Goal: Information Seeking & Learning: Compare options

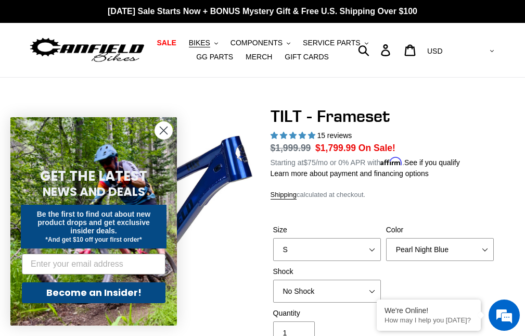
select select "highest-rating"
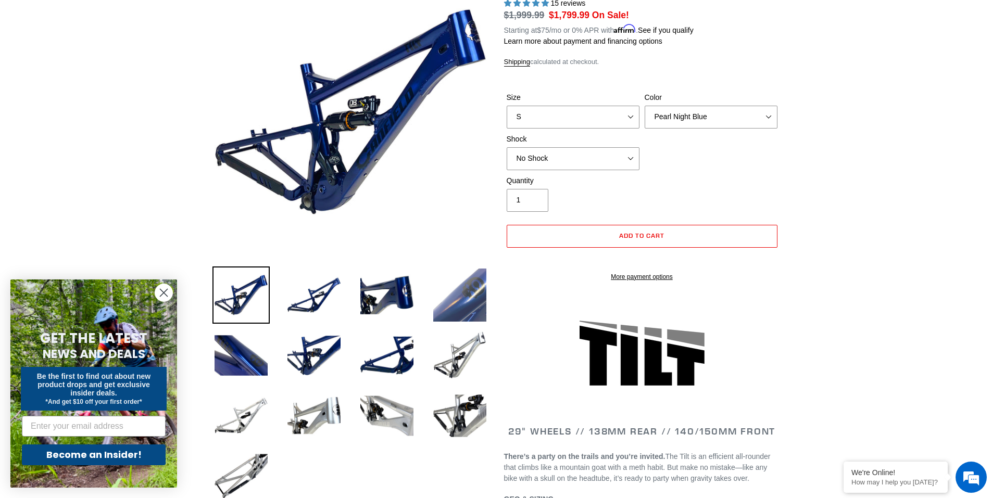
scroll to position [52, 0]
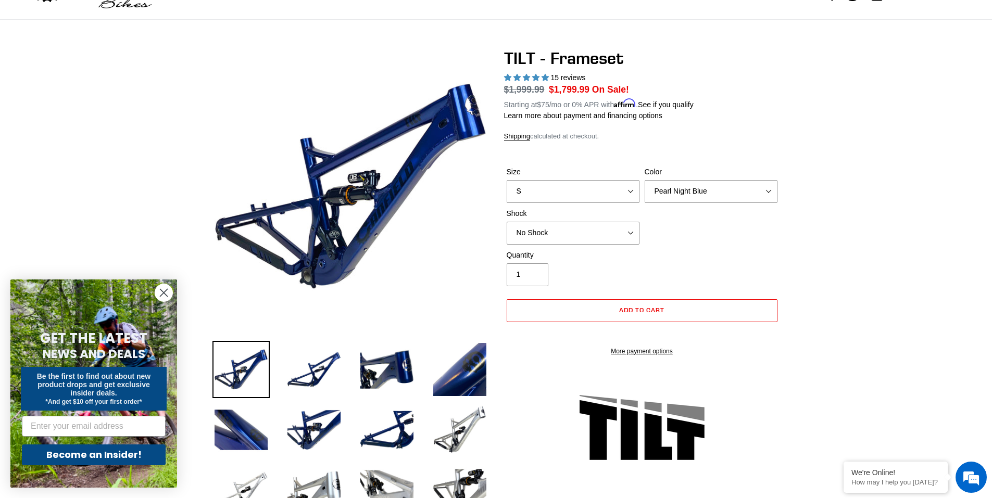
click at [158, 293] on circle "Close dialog" at bounding box center [163, 292] width 17 height 17
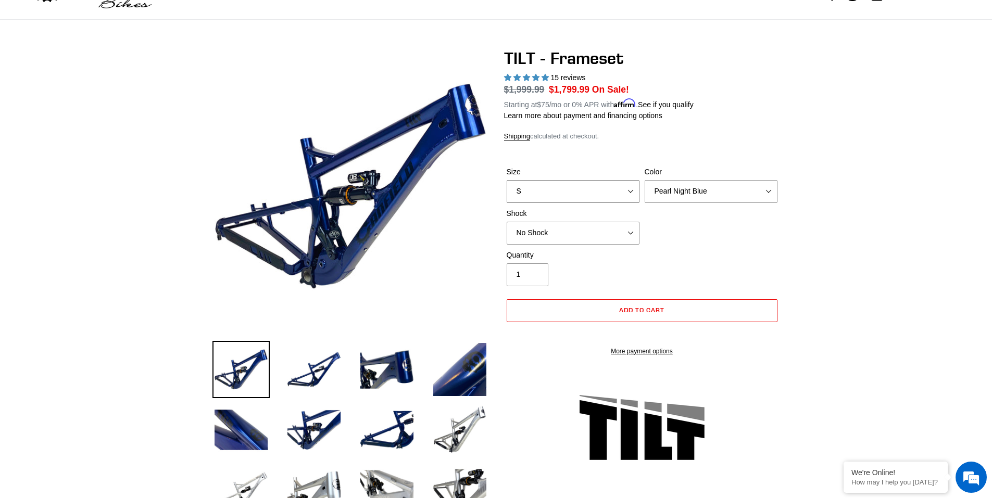
click at [525, 195] on select "S M L XL" at bounding box center [573, 191] width 133 height 23
select select "M"
click at [507, 180] on select "S M L XL" at bounding box center [573, 191] width 133 height 23
click at [525, 195] on select "Pearl Night Blue Stealth Silver" at bounding box center [710, 191] width 133 height 23
select select "Stealth Silver"
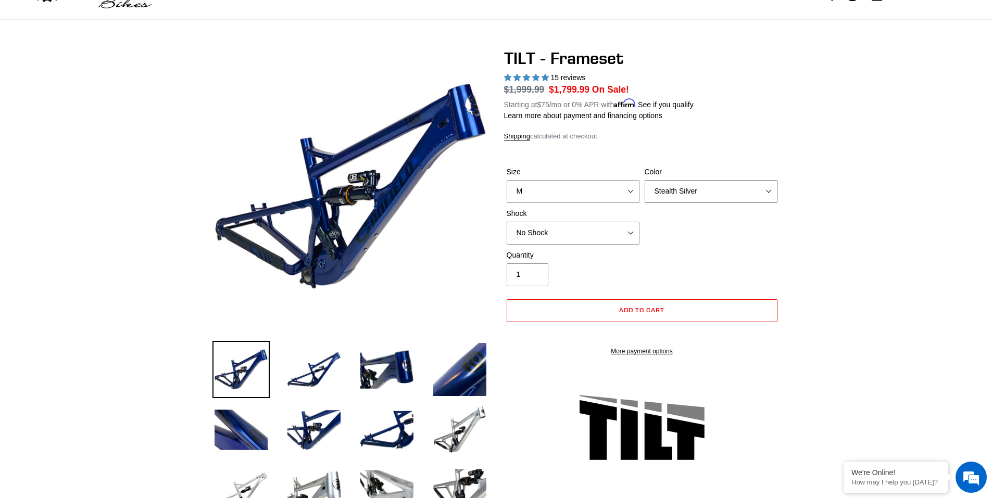
click at [525, 180] on select "Pearl Night Blue Stealth Silver" at bounding box center [710, 191] width 133 height 23
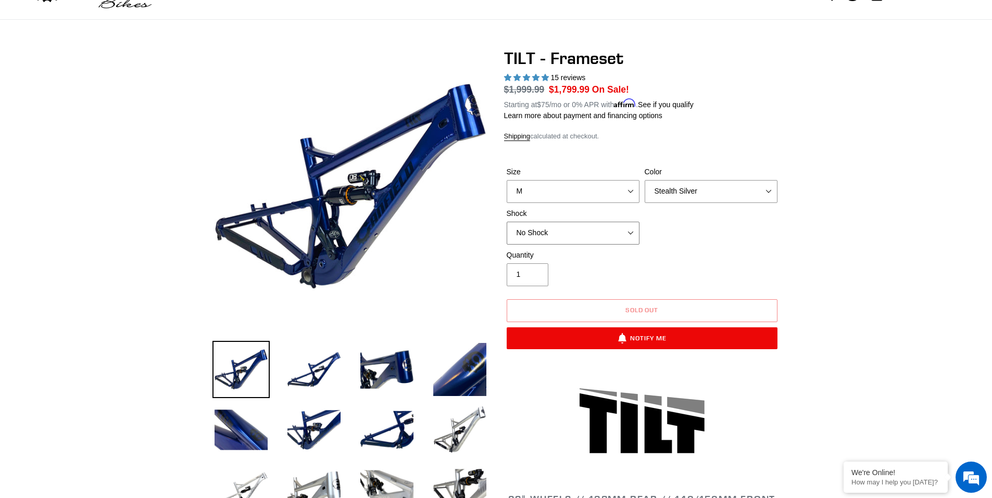
click at [525, 228] on select "No Shock Cane Creek DB Kitsuma Air RockShox Deluxe Ultimate Fox FLOAT X EXT Sto…" at bounding box center [573, 233] width 133 height 23
click at [525, 243] on div "Size S M L XL Color Pearl Night Blue Stealth Silver Shock No Shock Cane Creek D…" at bounding box center [642, 208] width 276 height 83
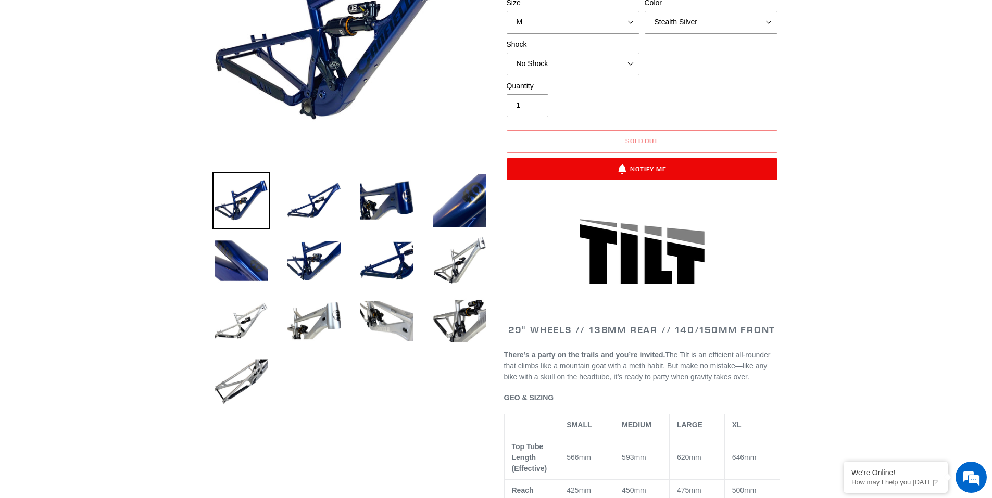
scroll to position [260, 0]
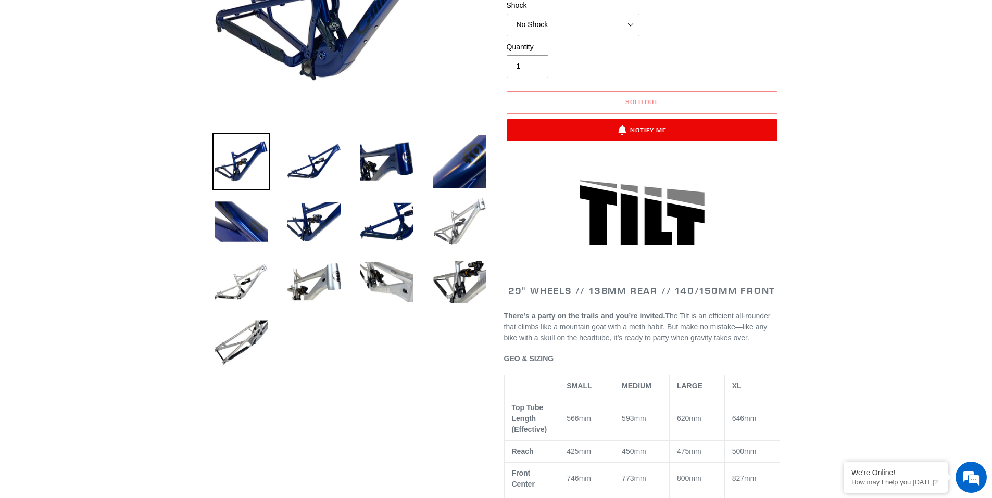
click at [461, 225] on img at bounding box center [459, 221] width 57 height 57
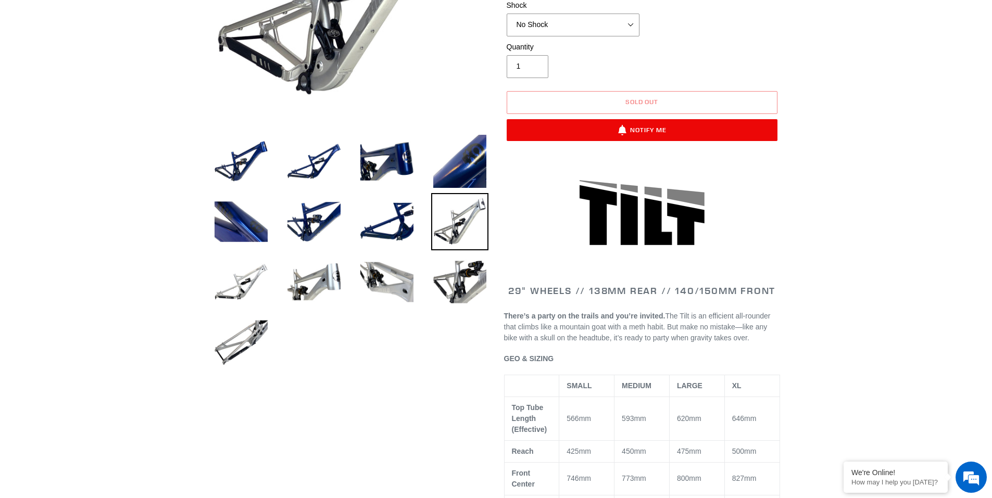
scroll to position [0, 0]
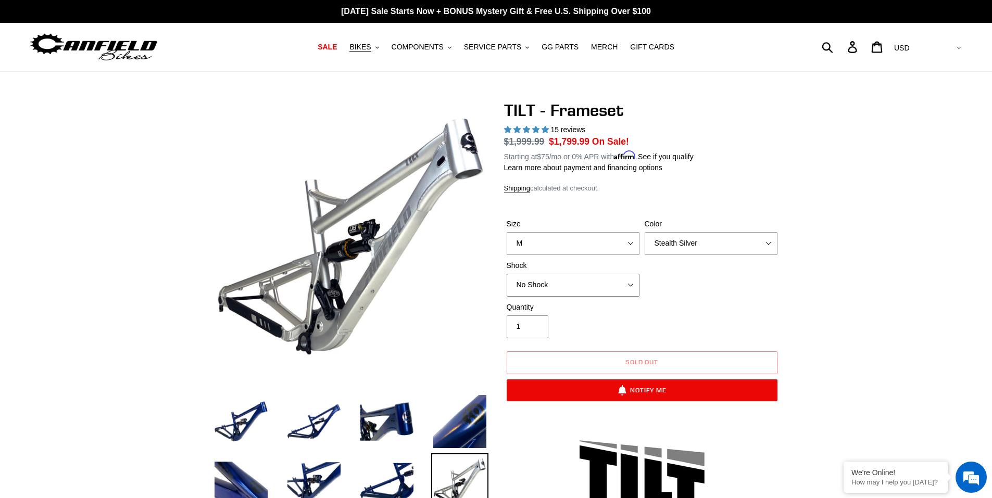
click at [525, 282] on select "No Shock Cane Creek DB Kitsuma Air RockShox Deluxe Ultimate Fox FLOAT X EXT Sto…" at bounding box center [573, 285] width 133 height 23
click at [507, 274] on select "No Shock Cane Creek DB Kitsuma Air RockShox Deluxe Ultimate Fox FLOAT X EXT Sto…" at bounding box center [573, 285] width 133 height 23
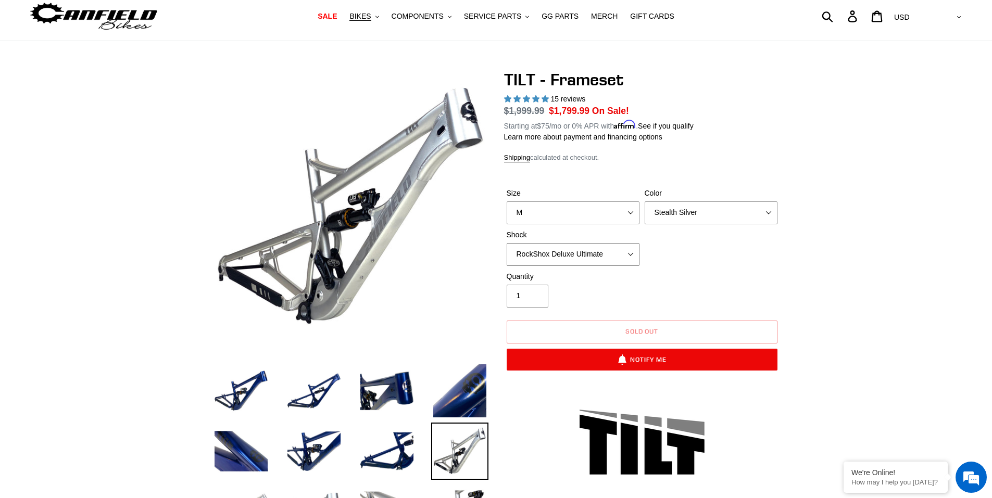
scroll to position [52, 0]
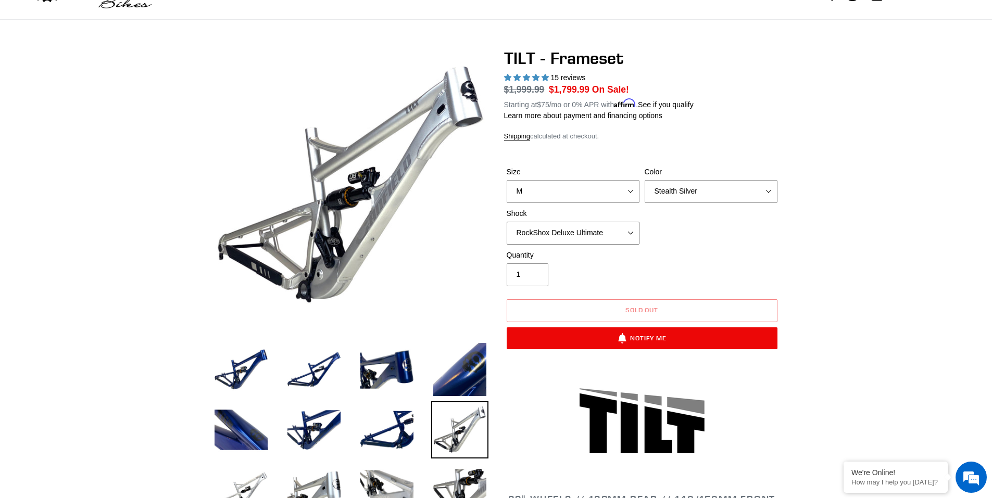
click at [525, 241] on select "No Shock Cane Creek DB Kitsuma Air RockShox Deluxe Ultimate Fox FLOAT X EXT Sto…" at bounding box center [573, 233] width 133 height 23
click at [507, 222] on select "No Shock Cane Creek DB Kitsuma Air RockShox Deluxe Ultimate Fox FLOAT X EXT Sto…" at bounding box center [573, 233] width 133 height 23
click at [525, 238] on select "No Shock Cane Creek DB Kitsuma Air RockShox Deluxe Ultimate Fox FLOAT X EXT Sto…" at bounding box center [573, 233] width 133 height 23
click at [507, 222] on select "No Shock Cane Creek DB Kitsuma Air RockShox Deluxe Ultimate Fox FLOAT X EXT Sto…" at bounding box center [573, 233] width 133 height 23
click at [525, 239] on select "No Shock Cane Creek DB Kitsuma Air RockShox Deluxe Ultimate Fox FLOAT X EXT Sto…" at bounding box center [573, 233] width 133 height 23
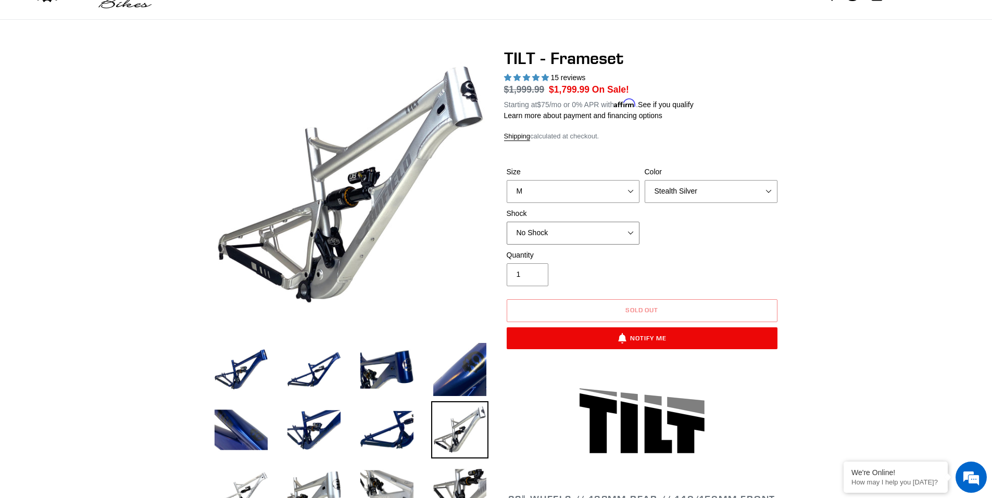
select select "EXT Storia Lok V3"
click at [507, 222] on select "No Shock Cane Creek DB Kitsuma Air RockShox Deluxe Ultimate Fox FLOAT X EXT Sto…" at bounding box center [573, 233] width 133 height 23
click at [525, 194] on select "Pearl Night Blue Stealth Silver" at bounding box center [710, 191] width 133 height 23
select select "Pearl Night Blue"
click at [525, 180] on select "Pearl Night Blue Stealth Silver" at bounding box center [710, 191] width 133 height 23
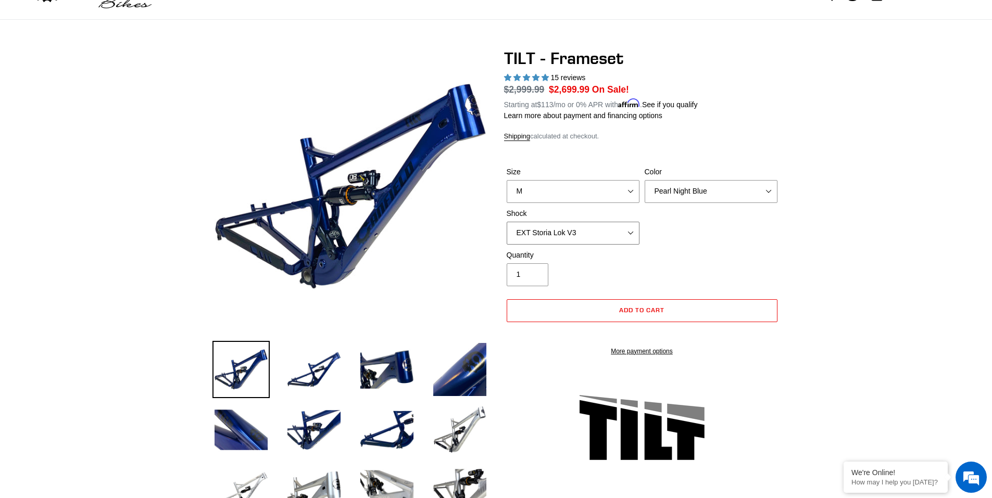
click at [525, 227] on select "No Shock Cane Creek DB Kitsuma Air RockShox Deluxe Ultimate Fox FLOAT X EXT Sto…" at bounding box center [573, 233] width 133 height 23
click at [507, 222] on select "No Shock Cane Creek DB Kitsuma Air RockShox Deluxe Ultimate Fox FLOAT X EXT Sto…" at bounding box center [573, 233] width 133 height 23
click at [525, 230] on select "No Shock Cane Creek DB Kitsuma Air RockShox Deluxe Ultimate Fox FLOAT X EXT Sto…" at bounding box center [573, 233] width 133 height 23
click at [507, 222] on select "No Shock Cane Creek DB Kitsuma Air RockShox Deluxe Ultimate Fox FLOAT X EXT Sto…" at bounding box center [573, 233] width 133 height 23
click at [525, 228] on select "No Shock Cane Creek DB Kitsuma Air RockShox Deluxe Ultimate Fox FLOAT X EXT Sto…" at bounding box center [573, 233] width 133 height 23
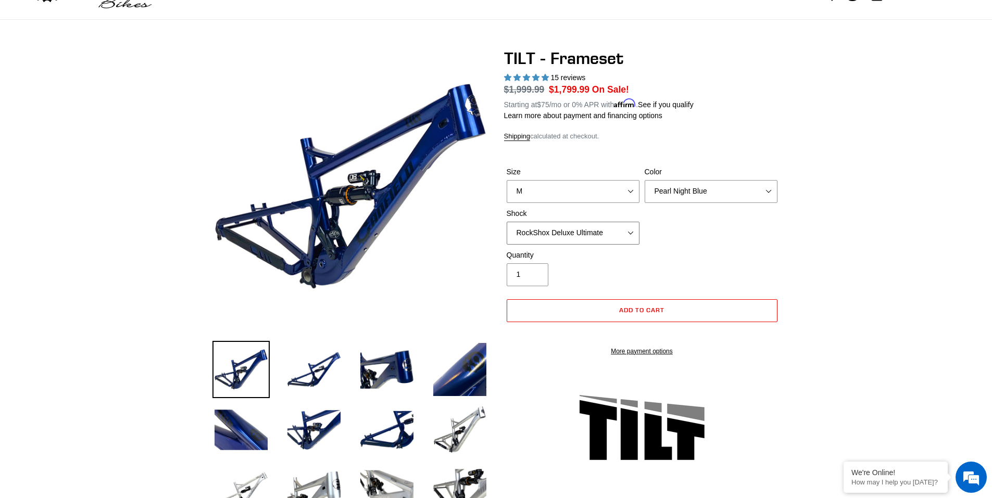
click at [507, 222] on select "No Shock Cane Creek DB Kitsuma Air RockShox Deluxe Ultimate Fox FLOAT X EXT Sto…" at bounding box center [573, 233] width 133 height 23
click at [525, 231] on select "No Shock Cane Creek DB Kitsuma Air RockShox Deluxe Ultimate Fox FLOAT X EXT Sto…" at bounding box center [573, 233] width 133 height 23
click at [507, 222] on select "No Shock Cane Creek DB Kitsuma Air RockShox Deluxe Ultimate Fox FLOAT X EXT Sto…" at bounding box center [573, 233] width 133 height 23
click at [525, 238] on select "No Shock Cane Creek DB Kitsuma Air RockShox Deluxe Ultimate Fox FLOAT X EXT Sto…" at bounding box center [573, 233] width 133 height 23
select select "RockShox Deluxe Ultimate"
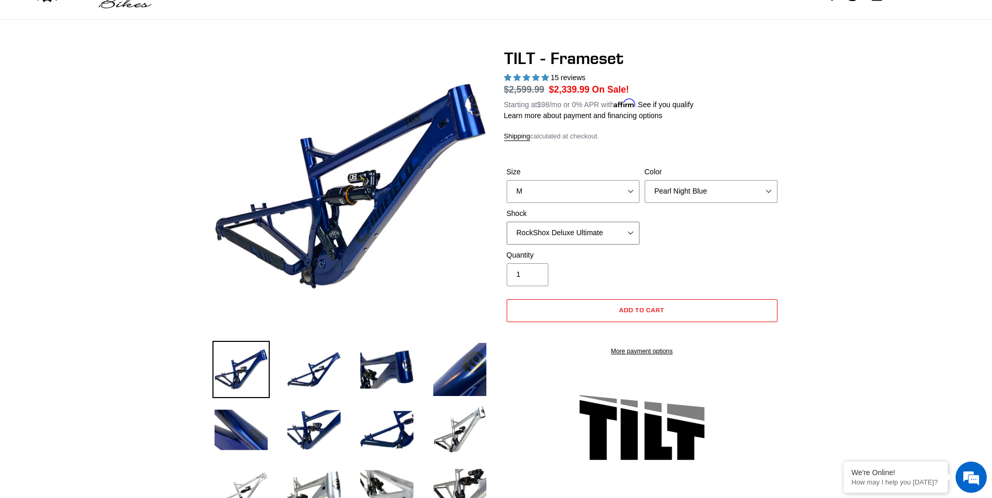
click at [507, 222] on select "No Shock Cane Creek DB Kitsuma Air RockShox Deluxe Ultimate Fox FLOAT X EXT Sto…" at bounding box center [573, 233] width 133 height 23
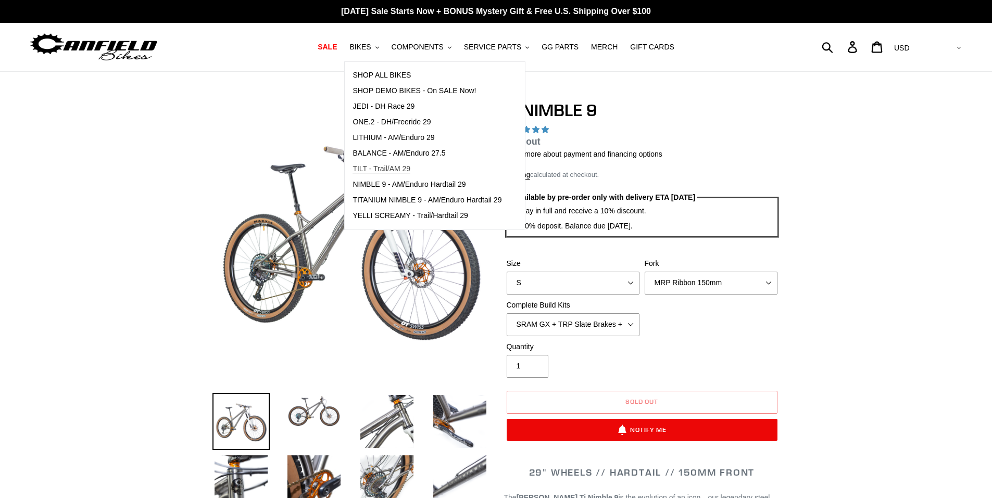
click at [397, 167] on span "TILT - Trail/AM 29" at bounding box center [381, 168] width 58 height 9
select select "highest-rating"
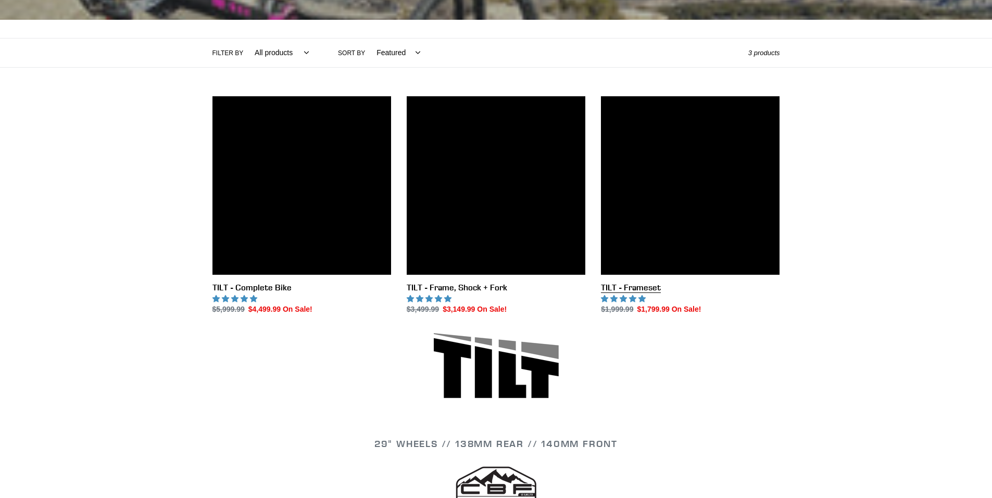
click at [653, 191] on link "TILT - Frameset" at bounding box center [690, 205] width 179 height 219
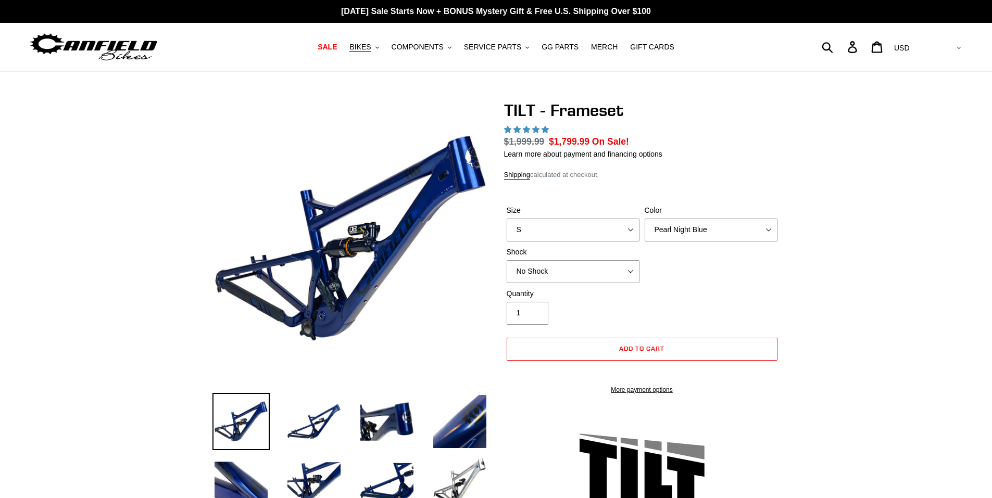
select select "highest-rating"
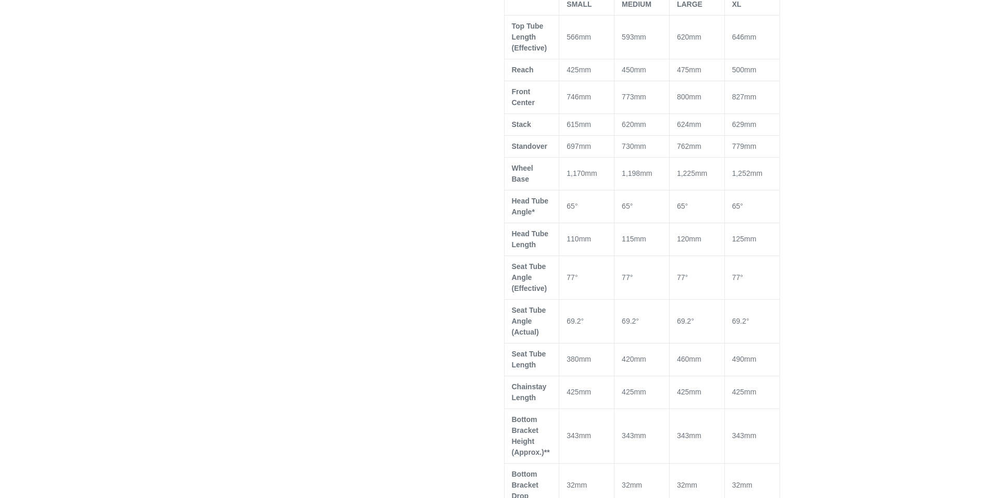
scroll to position [729, 0]
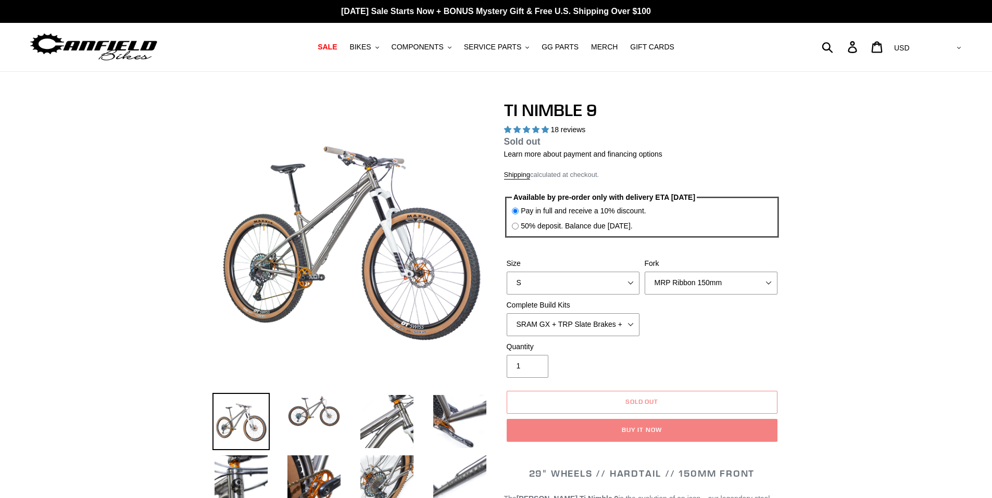
select select "highest-rating"
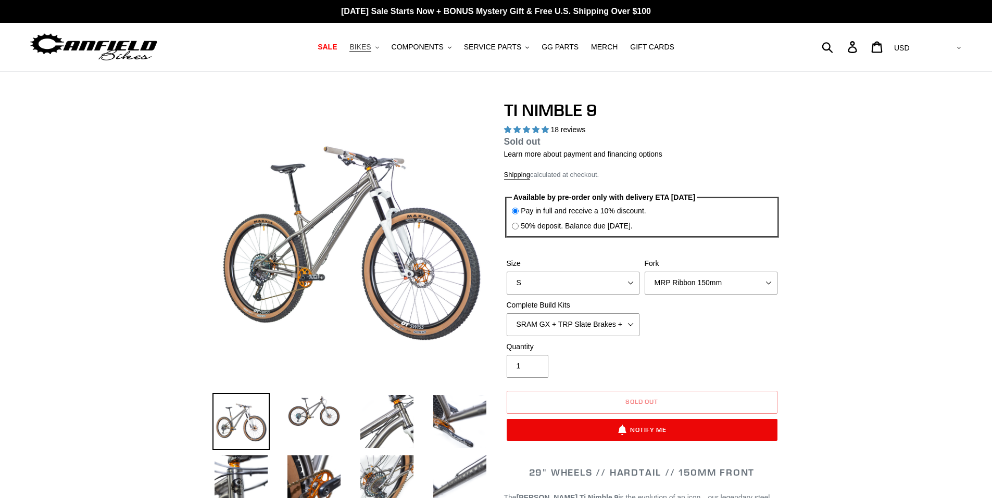
click at [371, 48] on span "BIKES" at bounding box center [359, 47] width 21 height 9
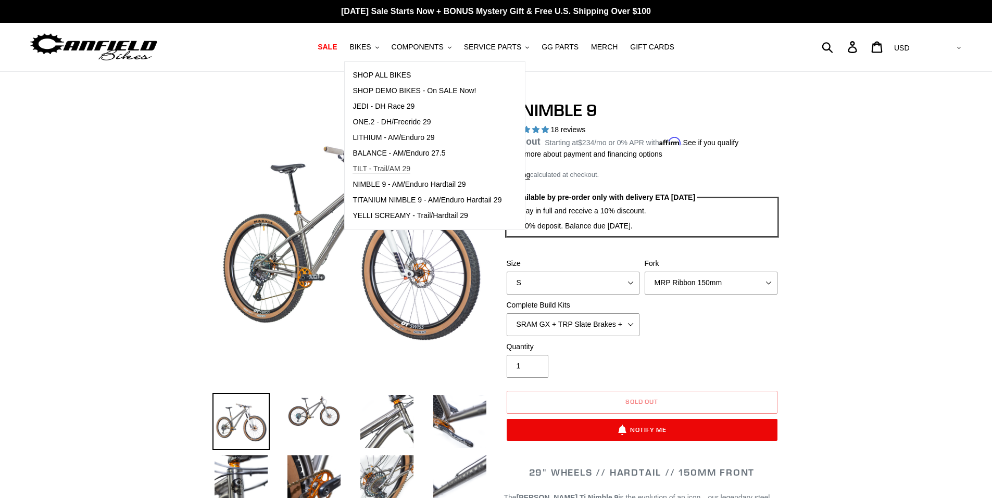
click at [409, 166] on span "TILT - Trail/AM 29" at bounding box center [381, 168] width 58 height 9
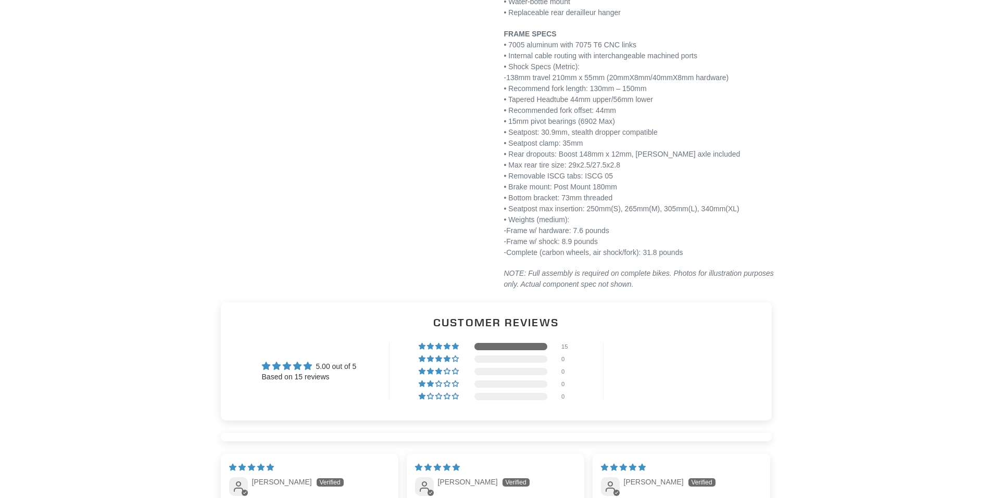
select select "highest-rating"
